Goal: Transaction & Acquisition: Purchase product/service

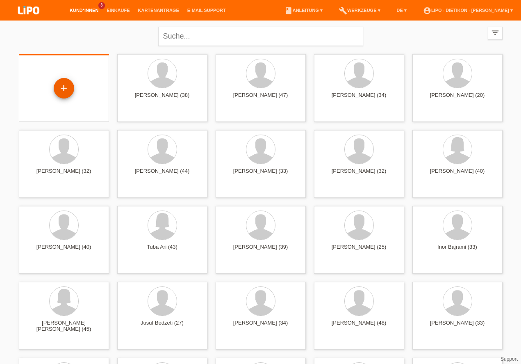
click at [68, 86] on div "+" at bounding box center [64, 88] width 20 height 14
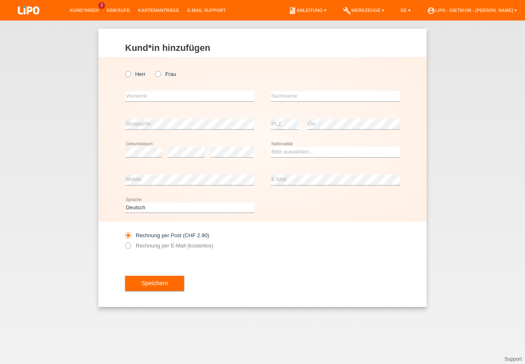
click at [140, 72] on label "Herr" at bounding box center [135, 74] width 20 height 6
click at [130, 72] on input "Herr" at bounding box center [127, 73] width 5 height 5
radio input "true"
click at [83, 10] on link "Kund*innen" at bounding box center [84, 10] width 37 height 5
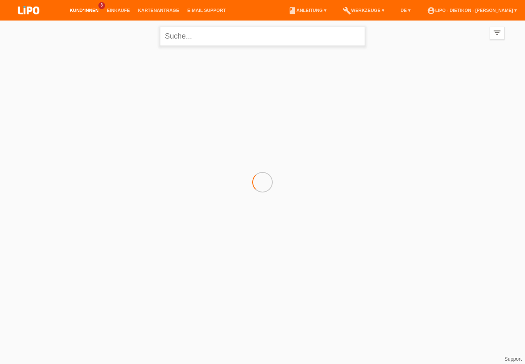
click at [190, 34] on input "text" at bounding box center [262, 36] width 205 height 19
type input "severin"
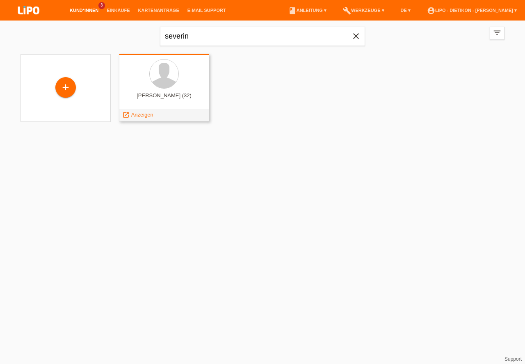
click at [176, 93] on div "Severin Paul Biffiger (32)" at bounding box center [163, 98] width 77 height 13
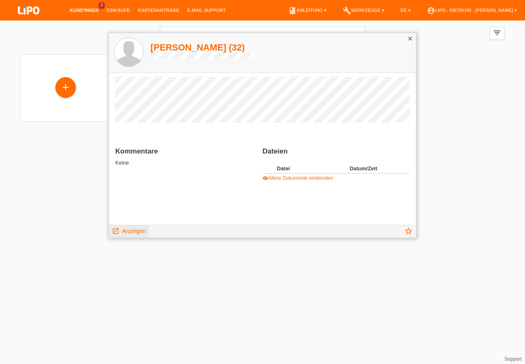
click at [135, 230] on span "Anzeigen" at bounding box center [134, 230] width 24 height 7
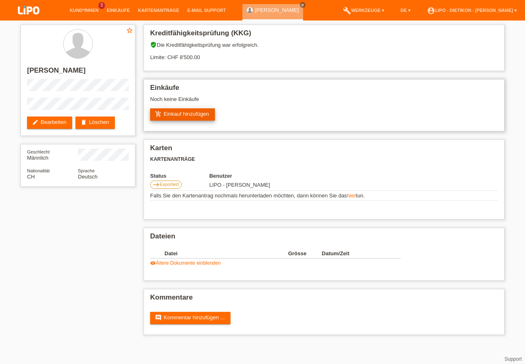
click at [189, 116] on link "add_shopping_cart Einkauf hinzufügen" at bounding box center [182, 114] width 65 height 12
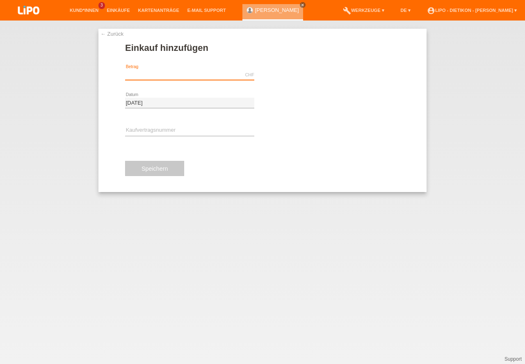
click at [162, 73] on input "text" at bounding box center [189, 75] width 129 height 10
type input "966.60"
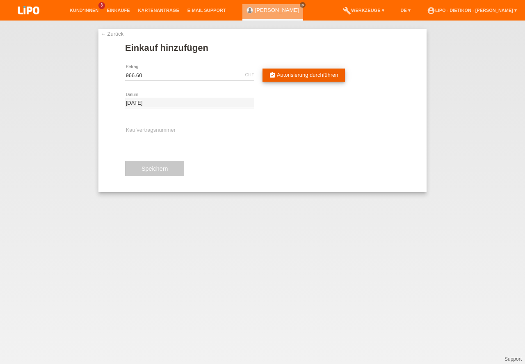
click at [290, 75] on span "Autorisierung durchführen" at bounding box center [307, 75] width 61 height 6
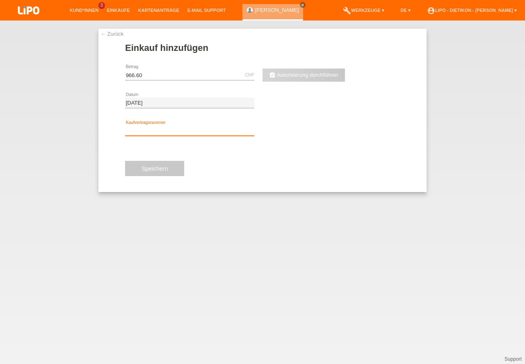
click at [191, 127] on input "text" at bounding box center [189, 130] width 129 height 10
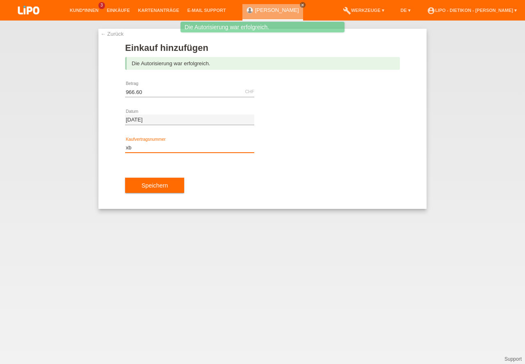
type input "x"
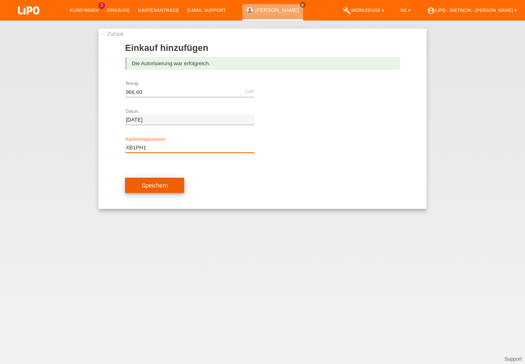
type input "XB1PH1"
click at [166, 181] on button "Speichern" at bounding box center [154, 185] width 59 height 16
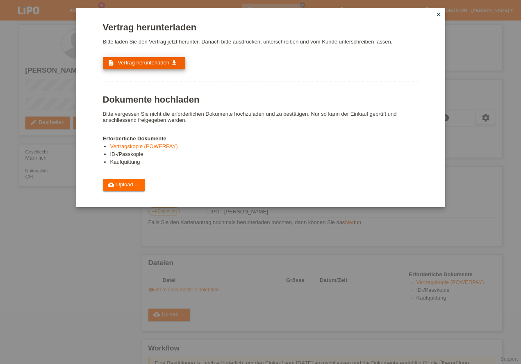
click at [155, 67] on link "description Vertrag herunterladen get_app" at bounding box center [144, 63] width 82 height 12
